Goal: Task Accomplishment & Management: Manage account settings

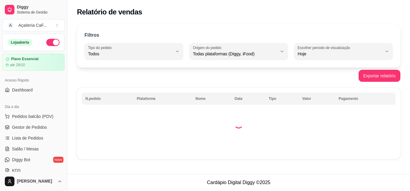
select select "ALL"
select select "0"
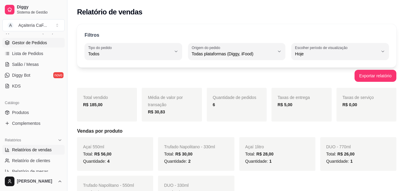
scroll to position [60, 0]
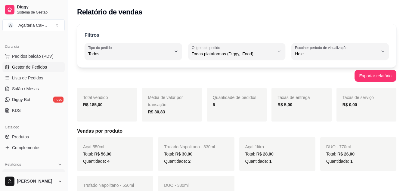
click at [28, 66] on span "Gestor de Pedidos" at bounding box center [29, 67] width 35 height 6
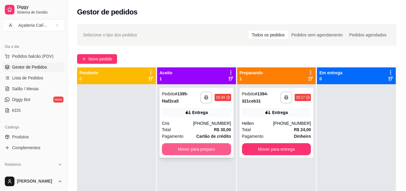
click at [205, 149] on button "Mover para preparo" at bounding box center [196, 149] width 69 height 12
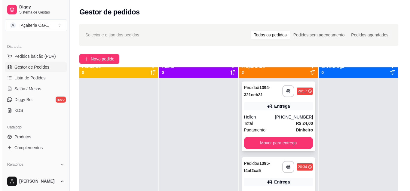
scroll to position [17, 0]
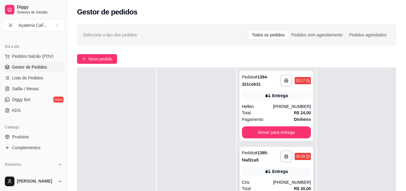
click at [262, 165] on div "**********" at bounding box center [277, 182] width 74 height 70
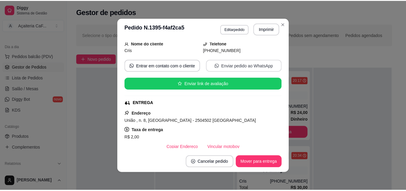
scroll to position [90, 0]
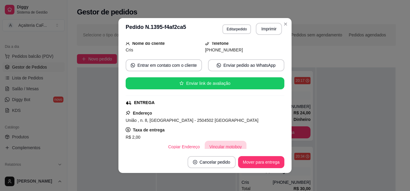
click at [226, 141] on button "Vincular motoboy" at bounding box center [226, 147] width 42 height 12
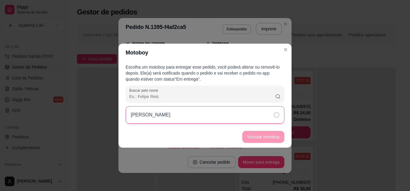
click at [263, 113] on div "[PERSON_NAME]" at bounding box center [205, 114] width 159 height 17
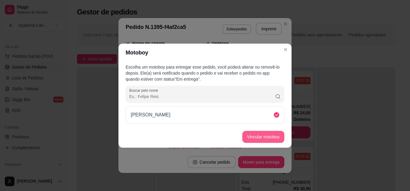
click at [260, 138] on button "Vincular motoboy" at bounding box center [264, 137] width 42 height 12
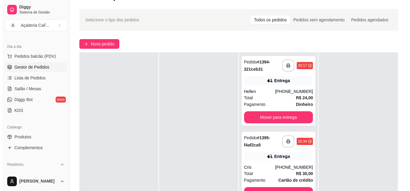
scroll to position [30, 0]
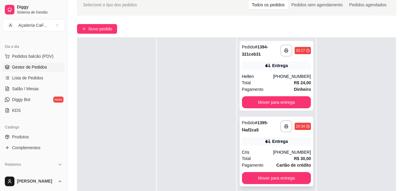
click at [256, 148] on div "**********" at bounding box center [277, 152] width 74 height 70
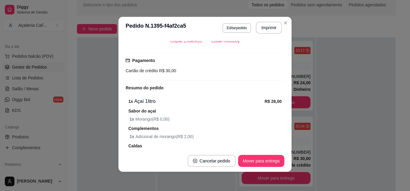
scroll to position [225, 0]
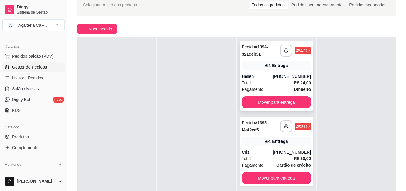
click at [261, 68] on div "Entrega" at bounding box center [276, 65] width 69 height 8
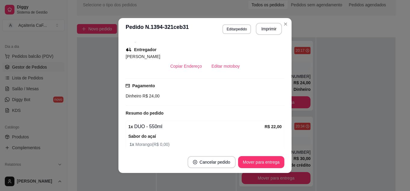
scroll to position [181, 0]
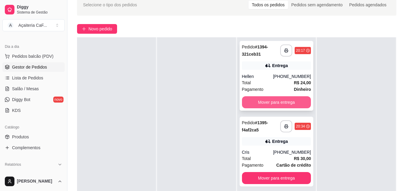
click at [264, 102] on button "Mover para entrega" at bounding box center [276, 102] width 69 height 12
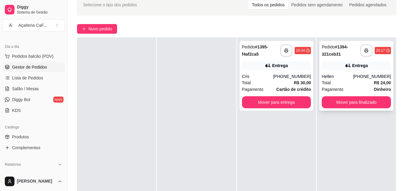
click at [361, 86] on div "Total R$ 24,00" at bounding box center [356, 82] width 69 height 7
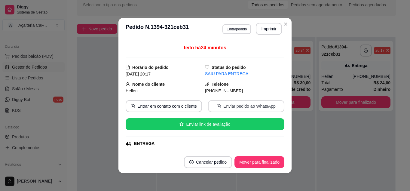
scroll to position [120, 0]
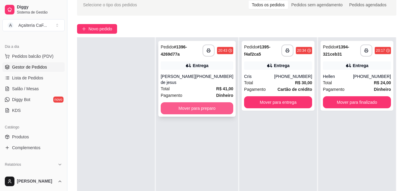
click at [193, 102] on button "Mover para preparo" at bounding box center [197, 108] width 73 height 12
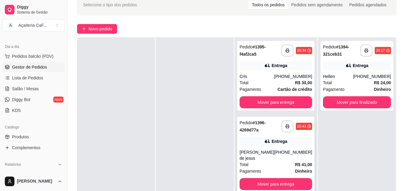
click at [273, 146] on div "**********" at bounding box center [275, 155] width 77 height 76
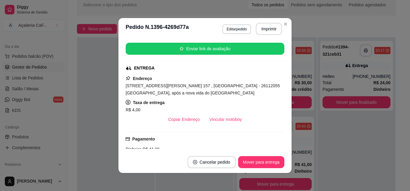
scroll to position [90, 0]
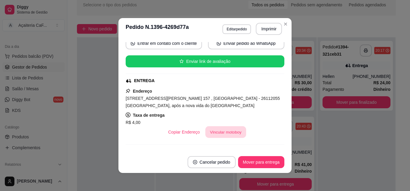
click at [207, 129] on button "Vincular motoboy" at bounding box center [226, 132] width 41 height 12
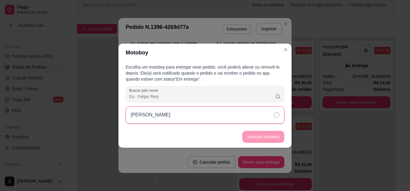
click at [243, 116] on div "[PERSON_NAME]" at bounding box center [205, 114] width 159 height 17
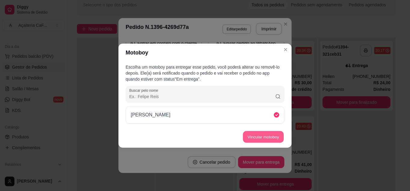
click at [256, 135] on button "Vincular motoboy" at bounding box center [263, 137] width 41 height 12
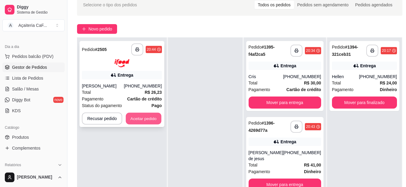
click at [147, 123] on button "Aceitar pedido" at bounding box center [144, 118] width 36 height 12
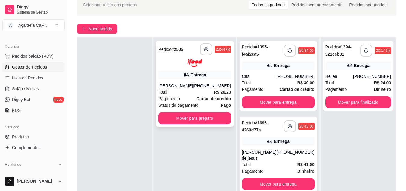
click at [204, 67] on div at bounding box center [194, 63] width 73 height 8
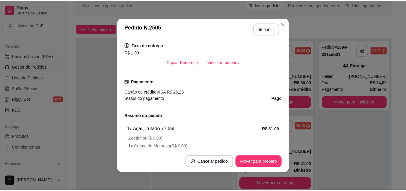
scroll to position [150, 0]
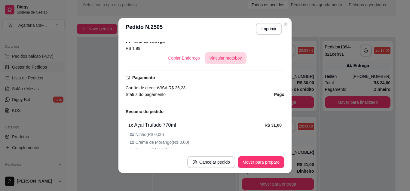
click at [221, 60] on button "Vincular motoboy" at bounding box center [226, 58] width 42 height 12
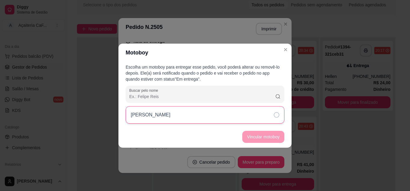
drag, startPoint x: 228, startPoint y: 115, endPoint x: 269, endPoint y: 137, distance: 45.9
click at [228, 116] on div "[PERSON_NAME]" at bounding box center [205, 114] width 159 height 17
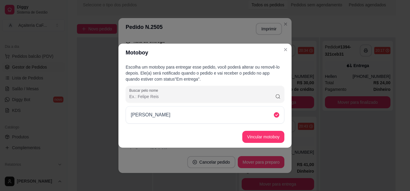
click at [279, 143] on footer "Vincular motoboy" at bounding box center [205, 137] width 173 height 22
click at [276, 141] on button "Vincular motoboy" at bounding box center [264, 137] width 42 height 12
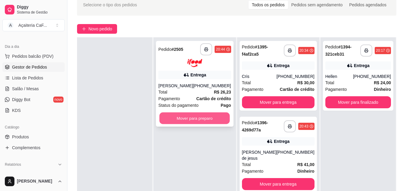
click at [218, 118] on button "Mover para preparo" at bounding box center [194, 118] width 70 height 12
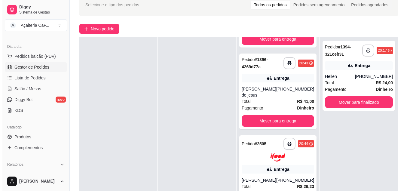
scroll to position [64, 0]
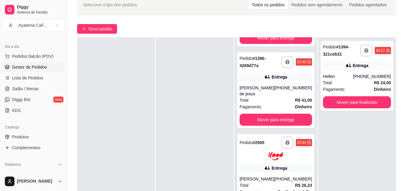
click at [256, 162] on div "**********" at bounding box center [275, 177] width 77 height 86
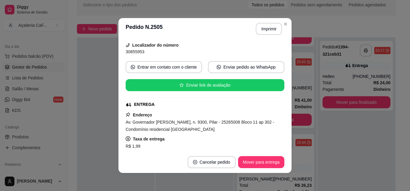
scroll to position [120, 0]
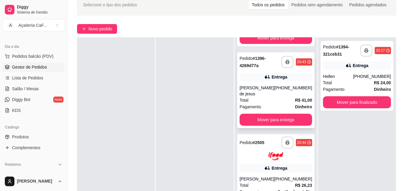
click at [270, 95] on div "[PERSON_NAME] de jesus" at bounding box center [257, 91] width 35 height 12
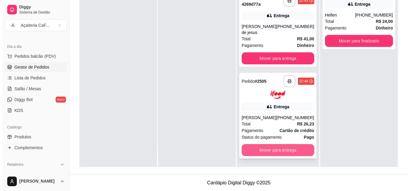
scroll to position [92, 0]
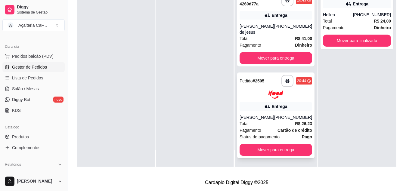
click at [284, 123] on div "Total R$ 26,23" at bounding box center [276, 123] width 73 height 7
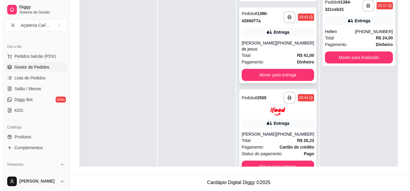
scroll to position [0, 0]
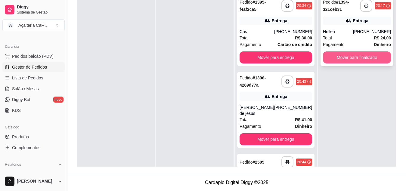
click at [354, 59] on button "Mover para finalizado" at bounding box center [357, 57] width 68 height 12
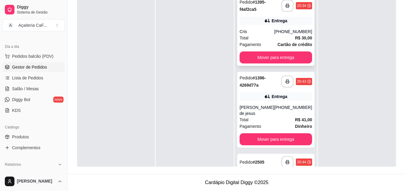
click at [280, 38] on div "Total R$ 30,00" at bounding box center [276, 38] width 73 height 7
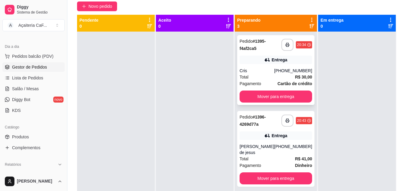
scroll to position [2, 0]
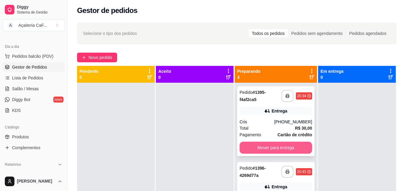
click at [266, 145] on button "Mover para entrega" at bounding box center [276, 148] width 73 height 12
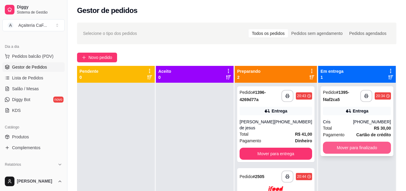
click at [336, 144] on button "Mover para finalizado" at bounding box center [357, 148] width 68 height 12
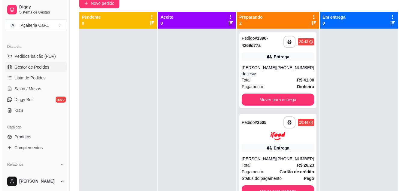
scroll to position [60, 0]
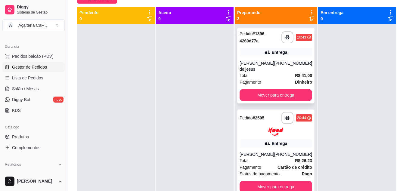
click at [259, 72] on div "Total R$ 41,00" at bounding box center [276, 75] width 73 height 7
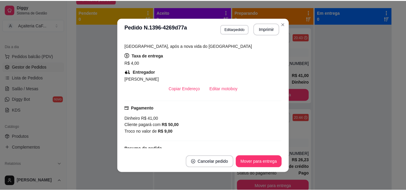
scroll to position [0, 0]
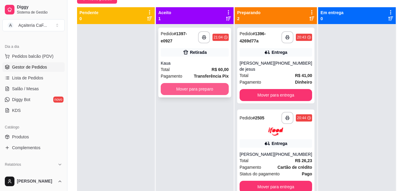
click at [204, 87] on button "Mover para preparo" at bounding box center [195, 89] width 68 height 12
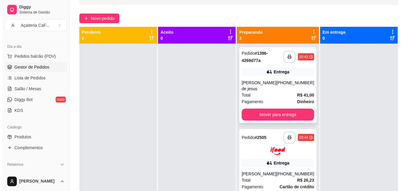
scroll to position [30, 0]
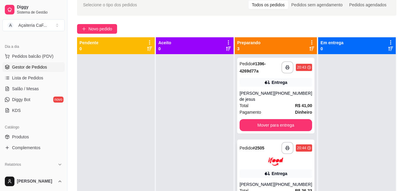
click at [258, 169] on div "Entrega" at bounding box center [276, 173] width 73 height 8
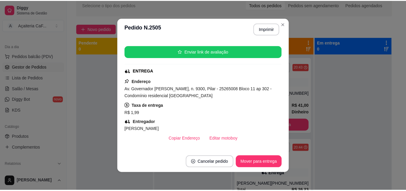
scroll to position [0, 0]
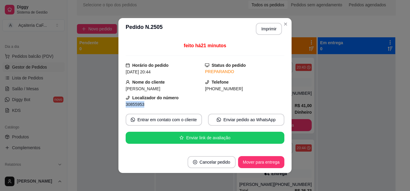
drag, startPoint x: 144, startPoint y: 104, endPoint x: 88, endPoint y: 102, distance: 56.6
click at [89, 102] on div "**********" at bounding box center [205, 95] width 410 height 191
copy span "30855953"
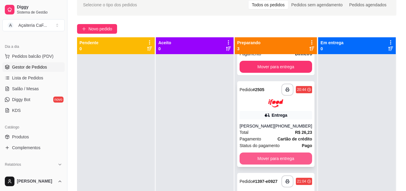
scroll to position [17, 0]
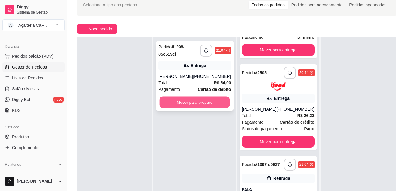
click at [201, 106] on button "Mover para preparo" at bounding box center [194, 103] width 70 height 12
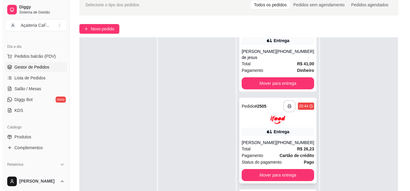
scroll to position [60, 0]
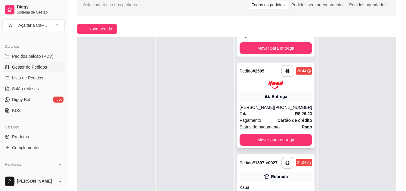
click at [284, 118] on strong "Cartão de crédito" at bounding box center [294, 120] width 35 height 5
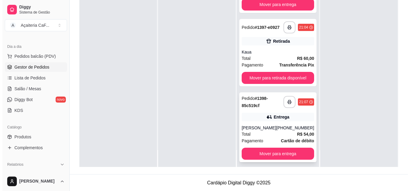
scroll to position [92, 0]
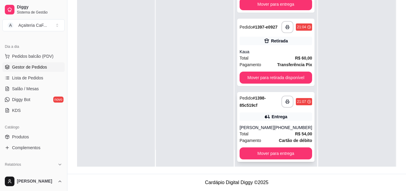
click at [275, 119] on div "**********" at bounding box center [275, 127] width 77 height 70
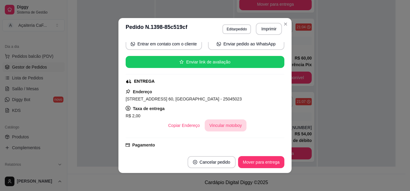
click at [230, 128] on button "Vincular motoboy" at bounding box center [226, 125] width 42 height 12
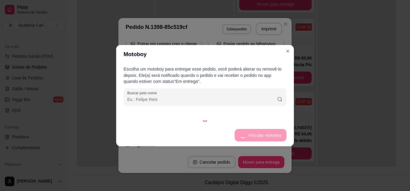
scroll to position [90, 0]
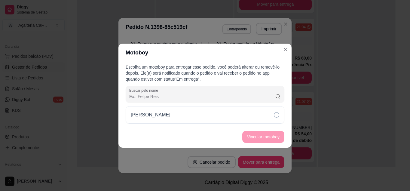
click at [260, 114] on div "[PERSON_NAME]" at bounding box center [205, 114] width 159 height 17
click at [247, 141] on button "Vincular motoboy" at bounding box center [264, 137] width 42 height 12
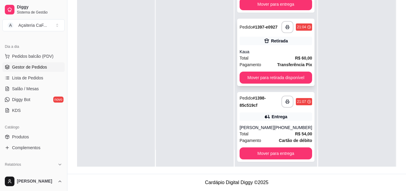
click at [275, 50] on div "Kaua" at bounding box center [276, 52] width 73 height 6
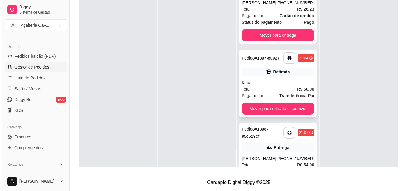
scroll to position [44, 0]
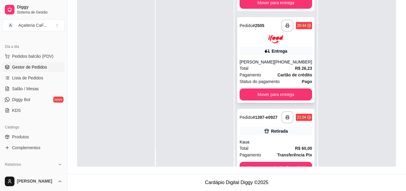
click at [280, 59] on div "[PHONE_NUMBER]" at bounding box center [293, 62] width 38 height 6
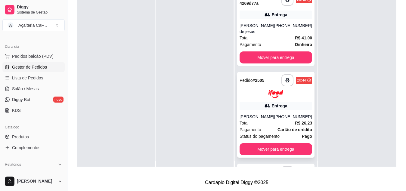
scroll to position [0, 0]
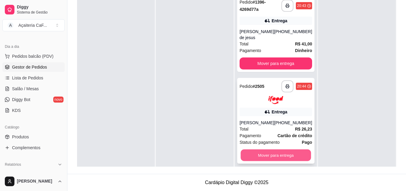
click at [272, 149] on button "Mover para entrega" at bounding box center [275, 155] width 70 height 12
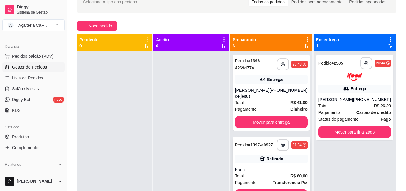
scroll to position [32, 0]
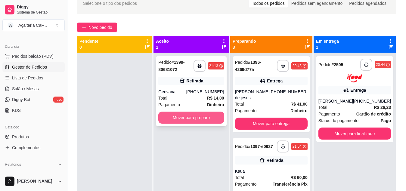
click at [197, 117] on button "Mover para preparo" at bounding box center [191, 118] width 66 height 12
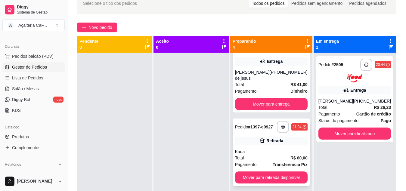
scroll to position [30, 0]
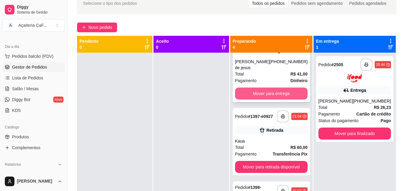
click at [280, 89] on button "Mover para entrega" at bounding box center [271, 94] width 73 height 12
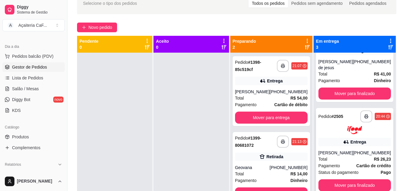
click at [342, 136] on div "**********" at bounding box center [354, 151] width 77 height 86
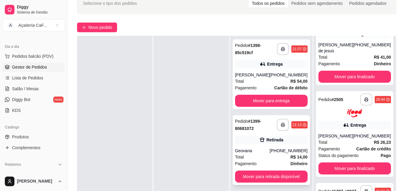
scroll to position [0, 0]
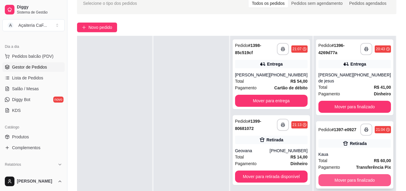
click at [334, 174] on button "Mover para finalizado" at bounding box center [354, 180] width 73 height 12
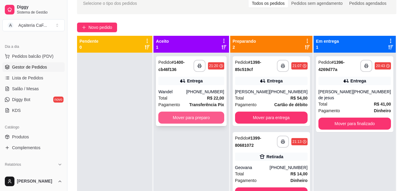
click at [194, 117] on button "Mover para preparo" at bounding box center [191, 118] width 66 height 12
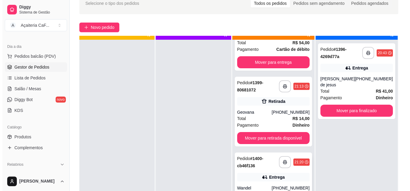
scroll to position [17, 0]
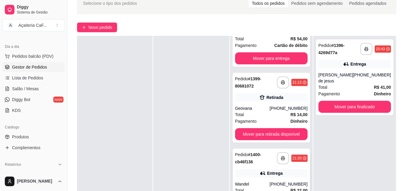
click at [262, 169] on div "Entrega" at bounding box center [271, 173] width 73 height 8
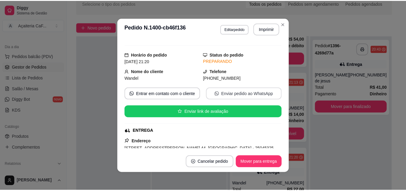
scroll to position [90, 0]
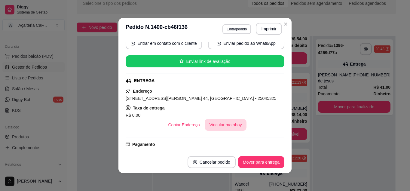
click at [216, 125] on button "Vincular motoboy" at bounding box center [226, 125] width 42 height 12
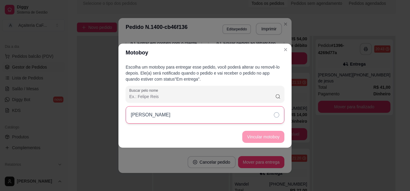
click at [259, 114] on div "[PERSON_NAME]" at bounding box center [205, 114] width 159 height 17
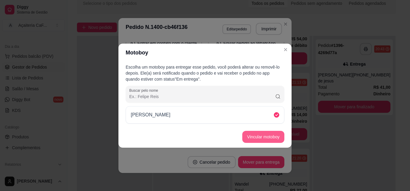
click at [252, 134] on button "Vincular motoboy" at bounding box center [264, 137] width 42 height 12
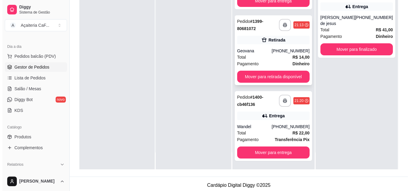
scroll to position [92, 0]
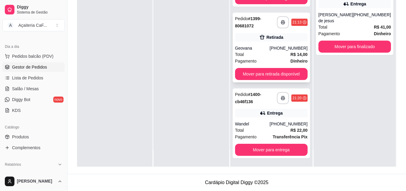
click at [281, 55] on div "Total R$ 14,00" at bounding box center [271, 54] width 73 height 7
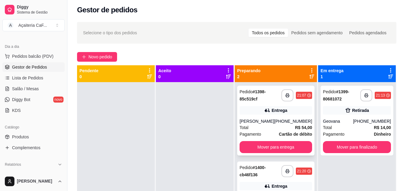
scroll to position [2, 0]
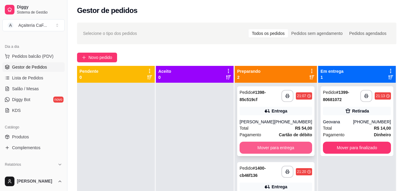
click at [269, 150] on button "Mover para entrega" at bounding box center [276, 148] width 73 height 12
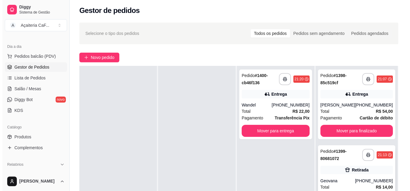
scroll to position [32, 0]
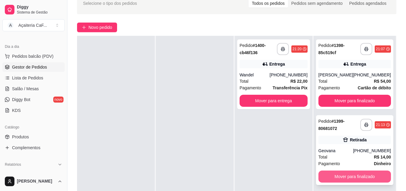
click at [339, 174] on button "Mover para finalizado" at bounding box center [354, 177] width 73 height 12
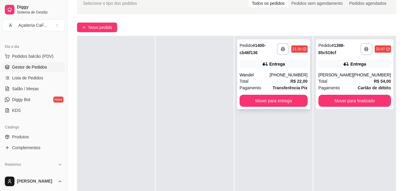
click at [277, 85] on strong "Transferência Pix" at bounding box center [290, 87] width 35 height 5
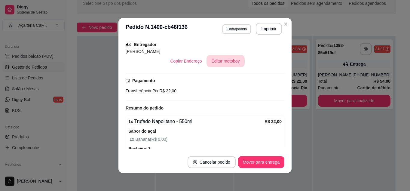
scroll to position [180, 0]
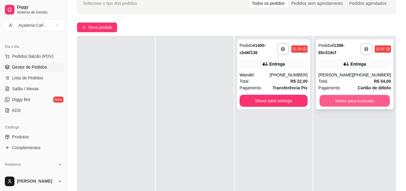
click at [343, 99] on button "Mover para finalizado" at bounding box center [354, 101] width 70 height 12
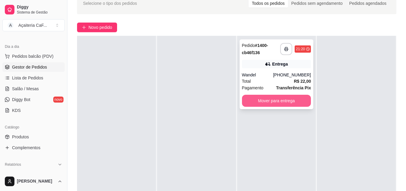
click at [284, 101] on button "Mover para entrega" at bounding box center [276, 101] width 69 height 12
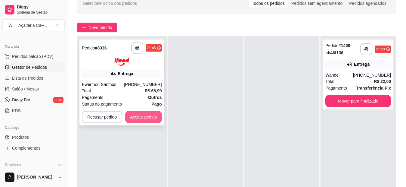
click at [151, 117] on button "Aceitar pedido" at bounding box center [143, 117] width 37 height 12
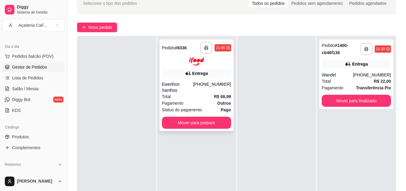
click at [209, 100] on div "Pagamento Outros" at bounding box center [196, 103] width 69 height 7
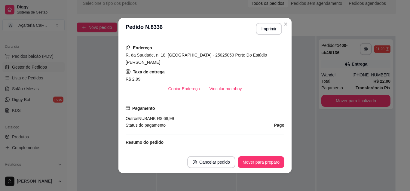
scroll to position [120, 0]
click at [216, 82] on button "Vincular motoboy" at bounding box center [226, 88] width 41 height 12
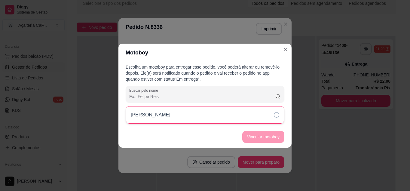
click at [270, 113] on div "[PERSON_NAME]" at bounding box center [205, 114] width 159 height 17
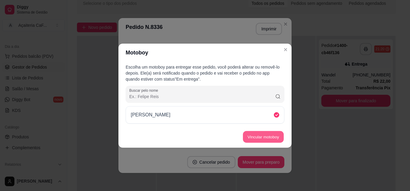
click at [269, 136] on button "Vincular motoboy" at bounding box center [263, 137] width 41 height 12
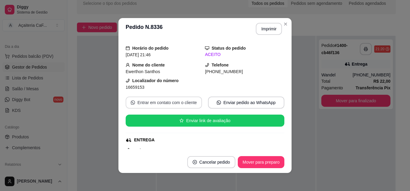
scroll to position [13, 0]
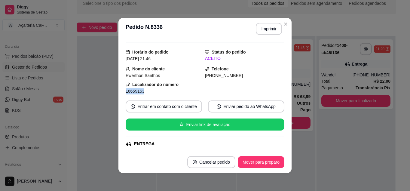
drag, startPoint x: 145, startPoint y: 91, endPoint x: 115, endPoint y: 91, distance: 30.4
click at [119, 91] on div "feito há 12 minutos Horário do pedido [DATE] 21:46 Status do pedido ACEITO Nome…" at bounding box center [205, 96] width 173 height 112
copy span "16659153"
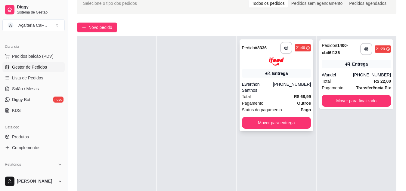
click at [283, 82] on div "[PHONE_NUMBER]" at bounding box center [292, 87] width 38 height 12
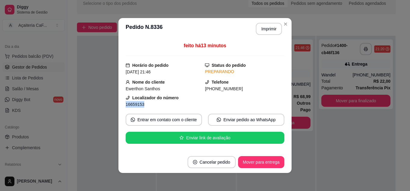
drag, startPoint x: 142, startPoint y: 105, endPoint x: 122, endPoint y: 106, distance: 19.6
click at [122, 106] on div "feito há 13 minutos Horário do pedido [DATE] 21:46 Status do pedido PREPARANDO …" at bounding box center [205, 96] width 173 height 112
copy span "16659153"
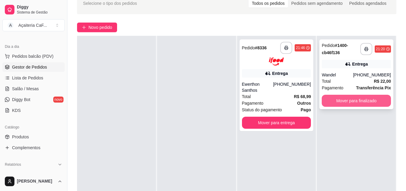
click at [351, 98] on button "Mover para finalizado" at bounding box center [356, 101] width 69 height 12
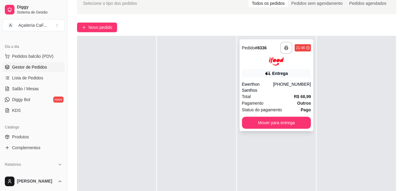
click at [271, 93] on div "Total R$ 68,99" at bounding box center [276, 96] width 69 height 7
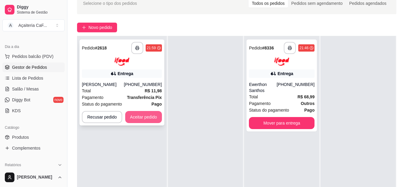
click at [141, 114] on button "Aceitar pedido" at bounding box center [143, 117] width 37 height 12
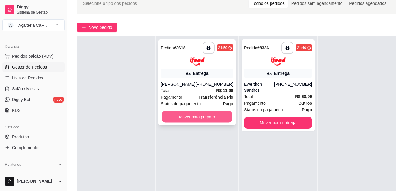
click at [208, 122] on button "Mover para preparo" at bounding box center [197, 117] width 70 height 12
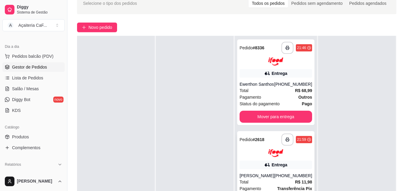
click at [251, 157] on div at bounding box center [276, 153] width 73 height 8
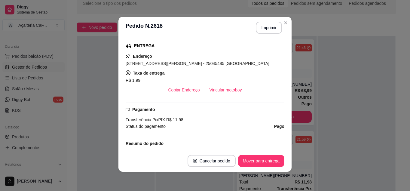
scroll to position [78, 0]
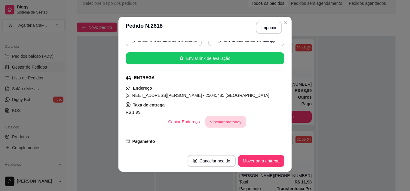
click at [219, 128] on button "Vincular motoboy" at bounding box center [226, 122] width 41 height 12
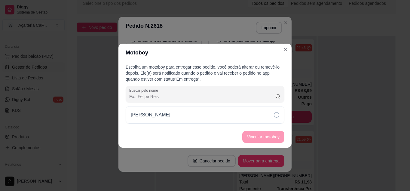
click at [264, 112] on div "[PERSON_NAME]" at bounding box center [205, 114] width 159 height 17
click at [272, 133] on button "Vincular motoboy" at bounding box center [264, 137] width 42 height 12
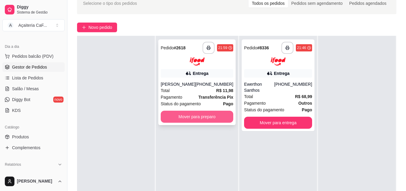
click at [213, 122] on button "Mover para preparo" at bounding box center [197, 117] width 73 height 12
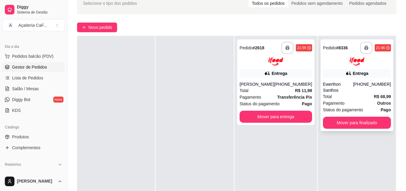
click at [362, 100] on div "Pagamento Outros" at bounding box center [357, 103] width 68 height 7
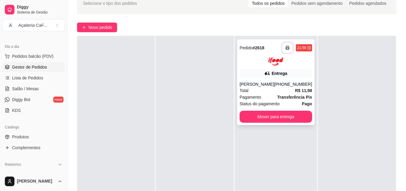
click at [258, 83] on div "[PERSON_NAME]" at bounding box center [257, 84] width 35 height 6
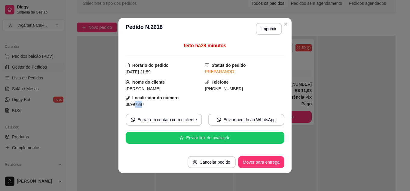
drag, startPoint x: 140, startPoint y: 104, endPoint x: 132, endPoint y: 104, distance: 7.5
click at [132, 104] on span "36997387" at bounding box center [135, 104] width 19 height 5
click at [133, 105] on span "36997387" at bounding box center [135, 104] width 19 height 5
click at [133, 106] on span "36997387" at bounding box center [135, 104] width 19 height 5
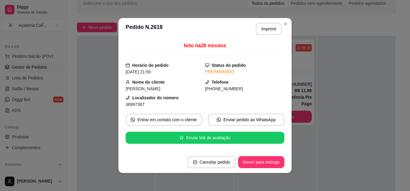
click at [135, 106] on span "36997387" at bounding box center [135, 104] width 19 height 5
copy span "36997387"
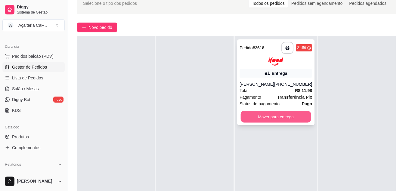
click at [273, 122] on button "Mover para entrega" at bounding box center [275, 117] width 70 height 12
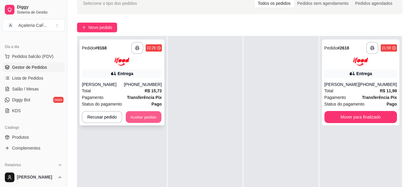
click at [135, 118] on button "Aceitar pedido" at bounding box center [144, 117] width 36 height 12
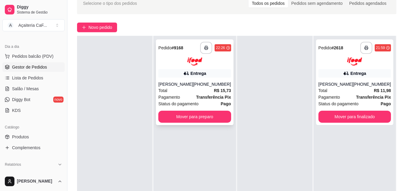
click at [208, 91] on div "Total R$ 15,73" at bounding box center [194, 90] width 73 height 7
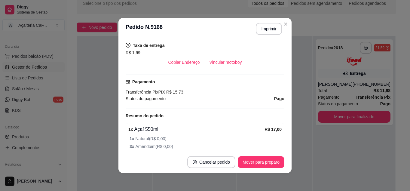
scroll to position [181, 0]
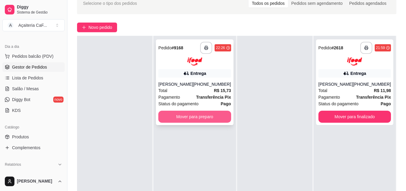
click at [189, 116] on button "Mover para preparo" at bounding box center [194, 117] width 73 height 12
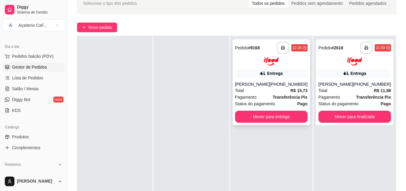
click at [257, 82] on div "[PERSON_NAME]" at bounding box center [252, 84] width 35 height 6
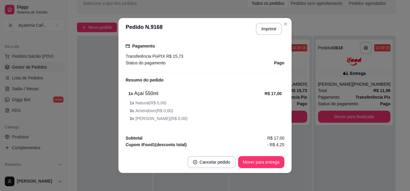
scroll to position [214, 0]
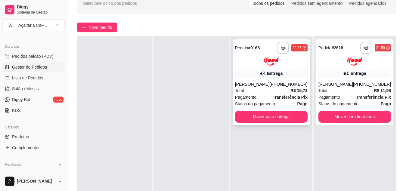
click at [249, 76] on div "Entrega" at bounding box center [271, 73] width 73 height 8
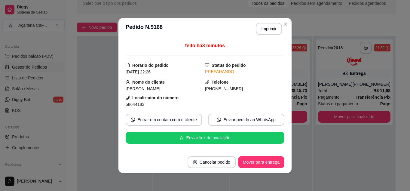
click at [133, 105] on span "58644183" at bounding box center [135, 104] width 19 height 5
copy div "58644183 Entrar em contato com o cliente Enviar pedido ao WhatsApp Enviar link …"
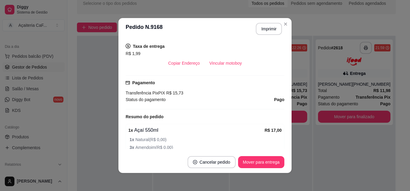
scroll to position [150, 0]
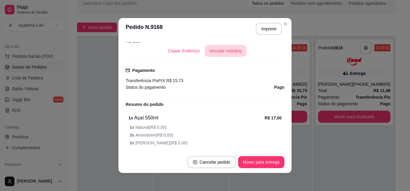
click at [223, 55] on button "Vincular motoboy" at bounding box center [226, 51] width 42 height 12
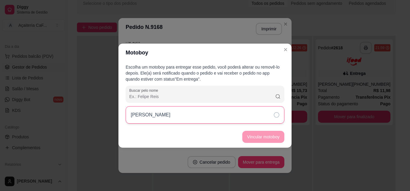
click at [215, 116] on div "[PERSON_NAME]" at bounding box center [205, 114] width 159 height 17
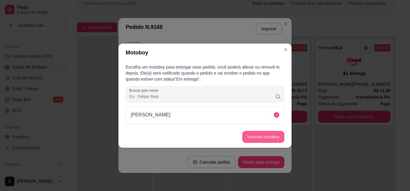
click at [251, 134] on button "Vincular motoboy" at bounding box center [264, 137] width 42 height 12
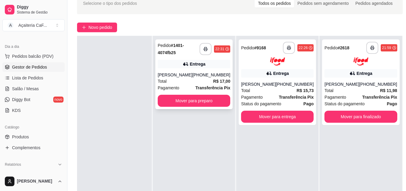
click at [215, 100] on button "Mover para preparo" at bounding box center [194, 101] width 73 height 12
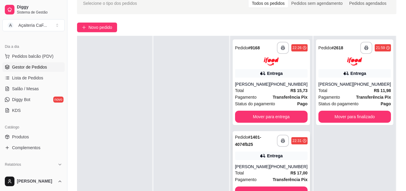
click at [270, 162] on div "**********" at bounding box center [271, 166] width 77 height 70
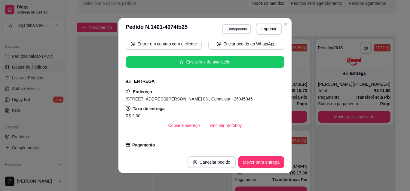
scroll to position [90, 0]
click at [218, 127] on button "Vincular motoboy" at bounding box center [226, 125] width 42 height 12
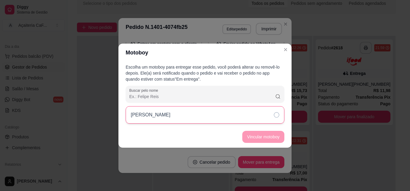
click at [202, 115] on div "[PERSON_NAME]" at bounding box center [205, 114] width 159 height 17
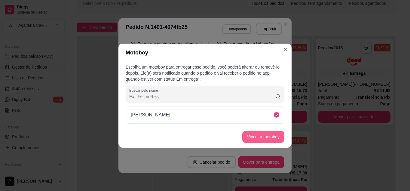
click at [253, 137] on button "Vincular motoboy" at bounding box center [264, 137] width 42 height 12
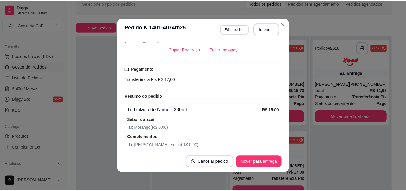
scroll to position [241, 0]
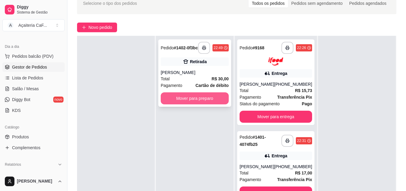
click at [173, 99] on button "Mover para preparo" at bounding box center [195, 98] width 68 height 12
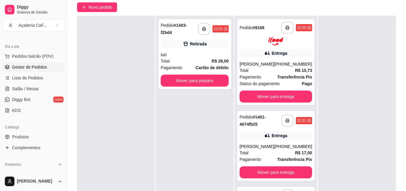
scroll to position [62, 0]
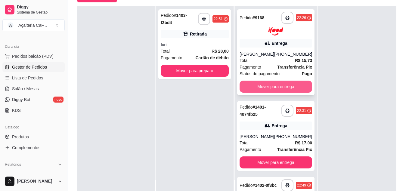
click at [278, 85] on button "Mover para entrega" at bounding box center [276, 87] width 73 height 12
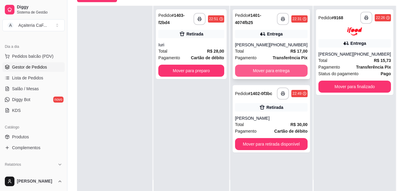
click at [272, 67] on button "Mover para entrega" at bounding box center [271, 71] width 73 height 12
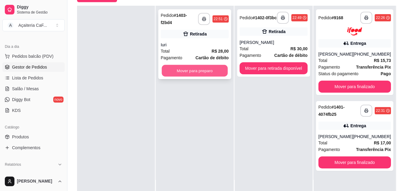
click at [202, 73] on button "Mover para preparo" at bounding box center [195, 71] width 66 height 12
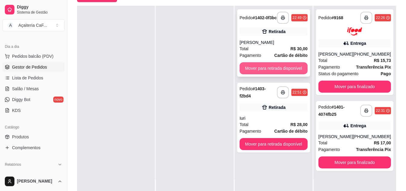
click at [276, 64] on button "Mover para retirada disponível" at bounding box center [274, 68] width 68 height 12
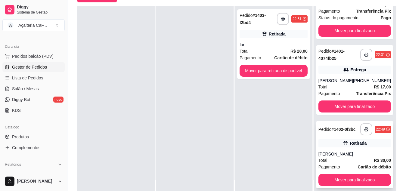
scroll to position [58, 0]
click at [345, 179] on button "Mover para finalizado" at bounding box center [354, 180] width 73 height 12
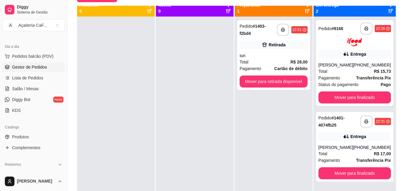
scroll to position [0, 0]
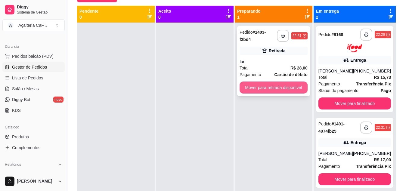
click at [267, 93] on button "Mover para retirada disponível" at bounding box center [274, 88] width 68 height 12
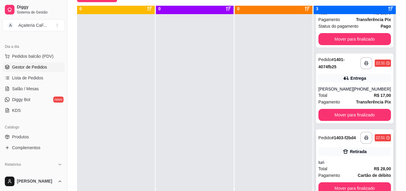
scroll to position [17, 0]
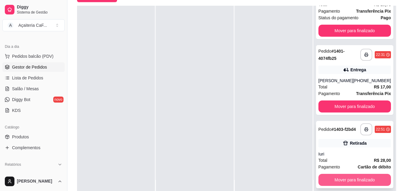
click at [334, 182] on button "Mover para finalizado" at bounding box center [354, 180] width 73 height 12
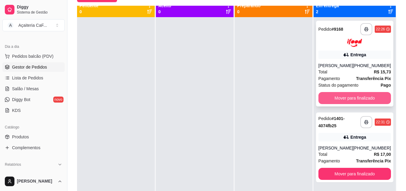
scroll to position [0, 0]
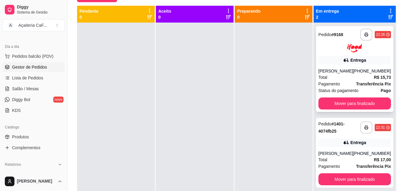
click at [362, 69] on div "[PHONE_NUMBER]" at bounding box center [372, 71] width 38 height 6
